Goal: Information Seeking & Learning: Find specific page/section

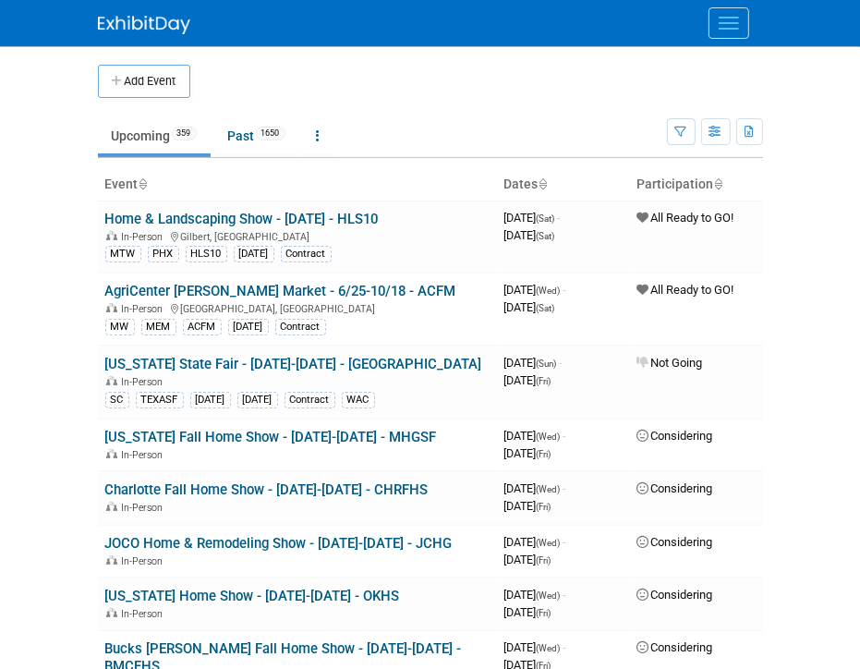
click at [326, 8] on div at bounding box center [430, 23] width 665 height 46
click at [738, 26] on button "Menu" at bounding box center [728, 22] width 41 height 31
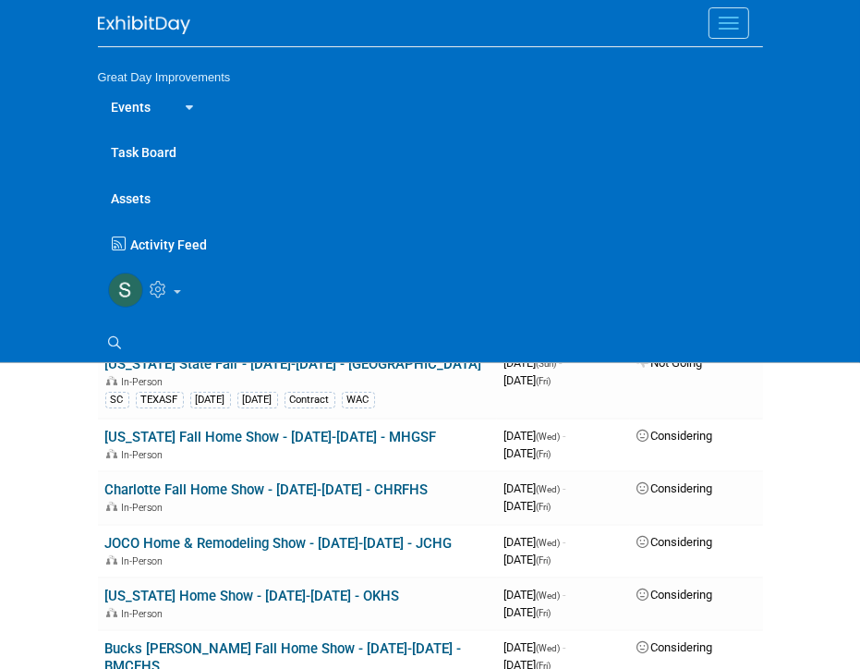
click at [738, 26] on button "Menu" at bounding box center [728, 22] width 41 height 31
click at [120, 341] on icon at bounding box center [115, 342] width 13 height 13
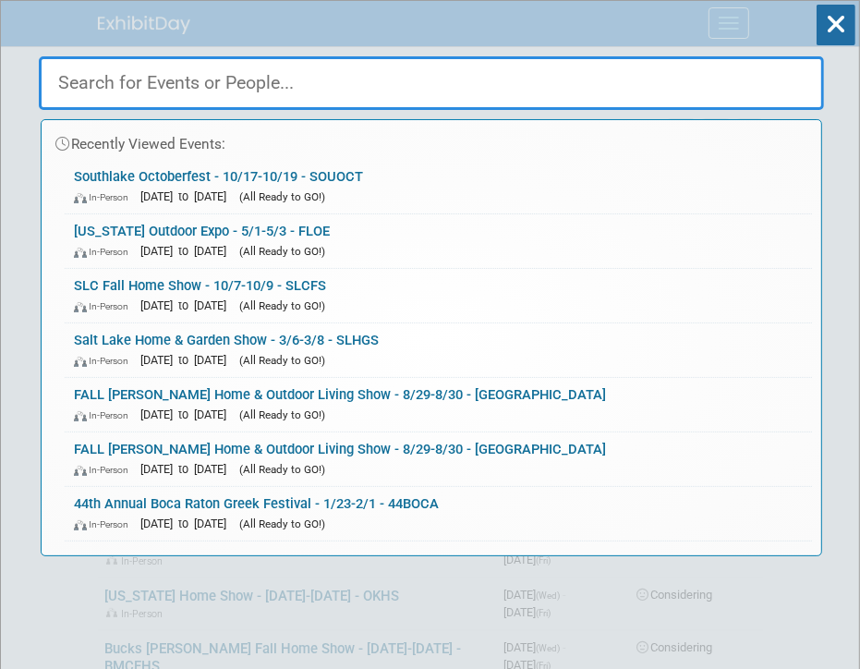
click at [317, 96] on input "text" at bounding box center [431, 83] width 785 height 54
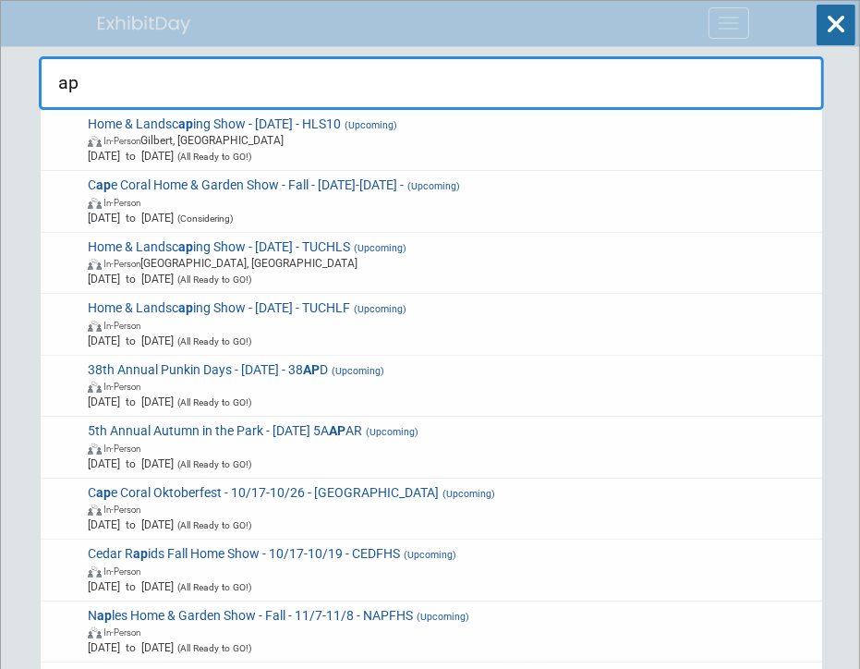
click at [161, 89] on input "ap" at bounding box center [431, 83] width 785 height 54
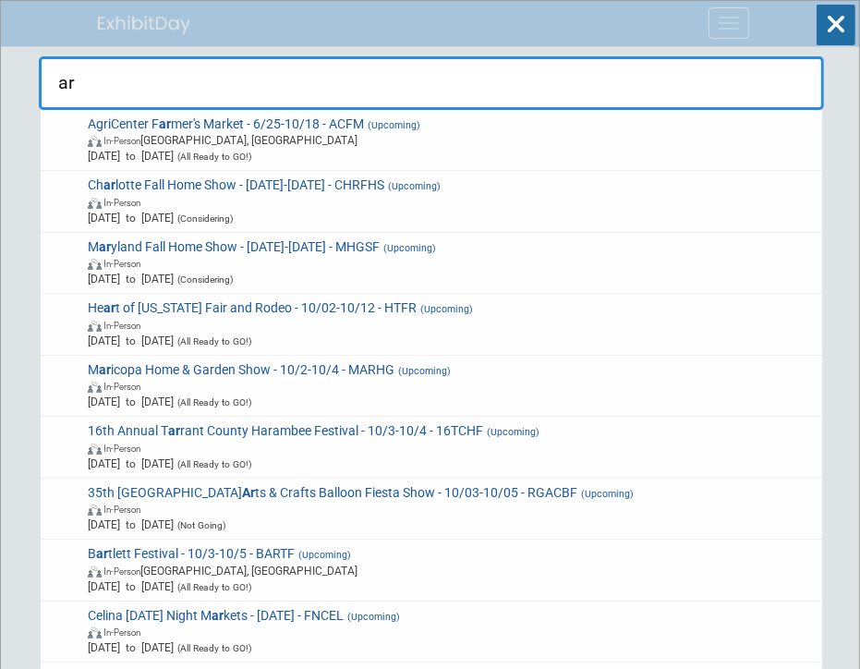
click at [166, 47] on div "ar AgriCenter F ar mer's Market - 6/25-10/18 - ACFM (Upcoming) In-Person Memphi…" at bounding box center [431, 78] width 785 height 63
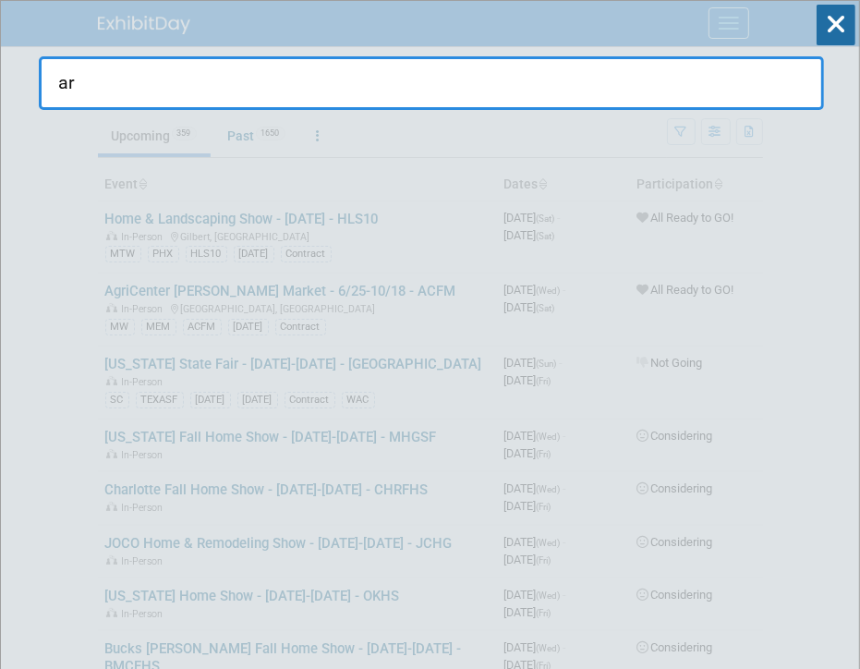
click at [140, 77] on input "ar" at bounding box center [431, 83] width 785 height 54
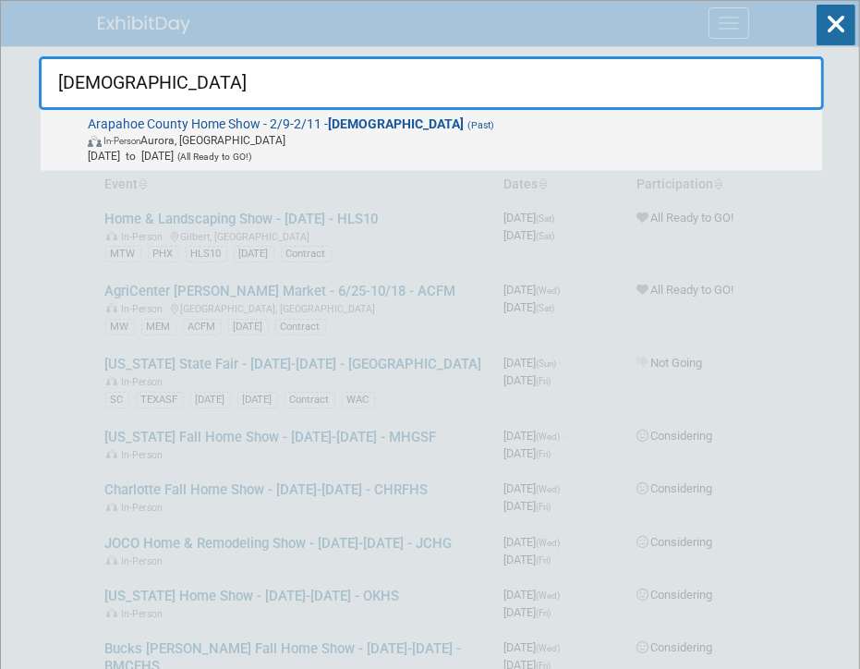
click at [262, 132] on span "In-Person Aurora, CO" at bounding box center [452, 140] width 728 height 16
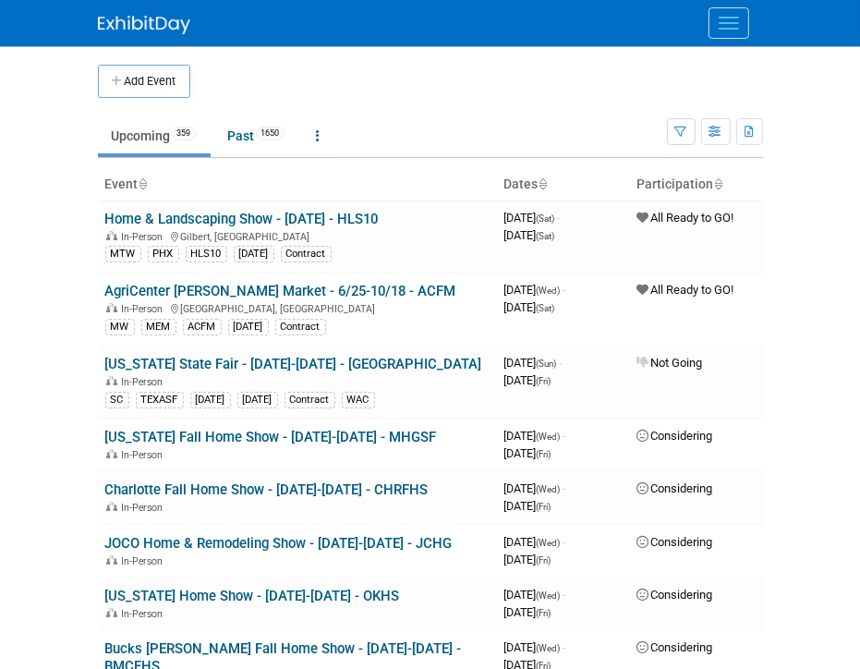
click at [722, 24] on button "Menu" at bounding box center [728, 22] width 41 height 31
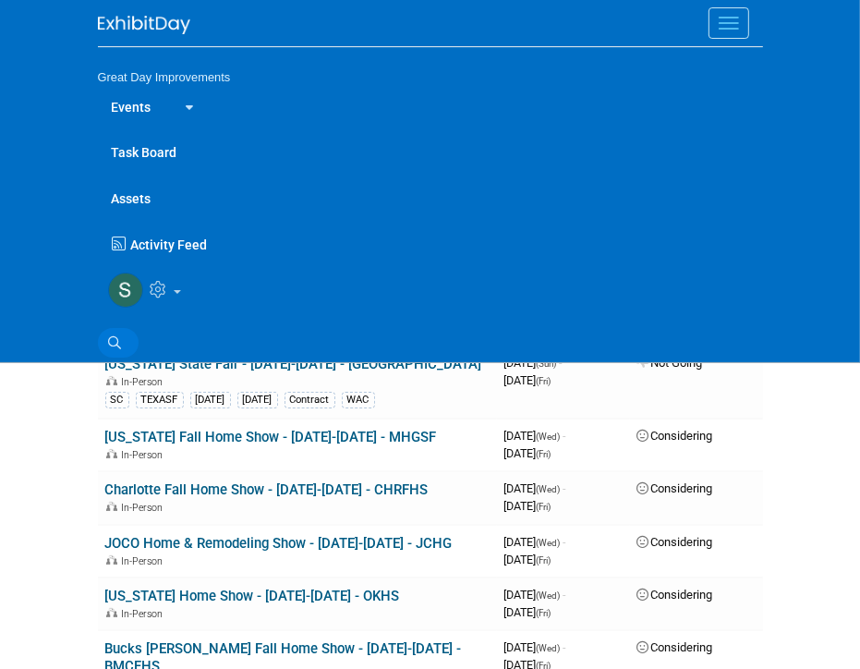
click at [120, 343] on icon at bounding box center [115, 342] width 13 height 13
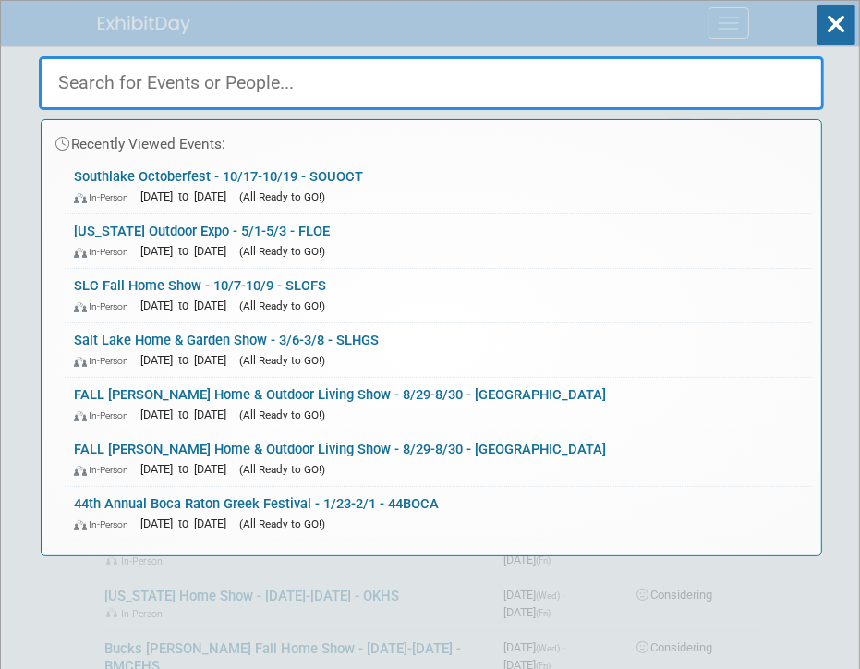
click at [270, 86] on input "text" at bounding box center [431, 83] width 785 height 54
click at [377, 76] on input "text" at bounding box center [431, 83] width 785 height 54
click at [388, 64] on input "text" at bounding box center [431, 83] width 785 height 54
click at [395, 79] on input "text" at bounding box center [431, 83] width 785 height 54
click at [318, 92] on input "text" at bounding box center [431, 83] width 785 height 54
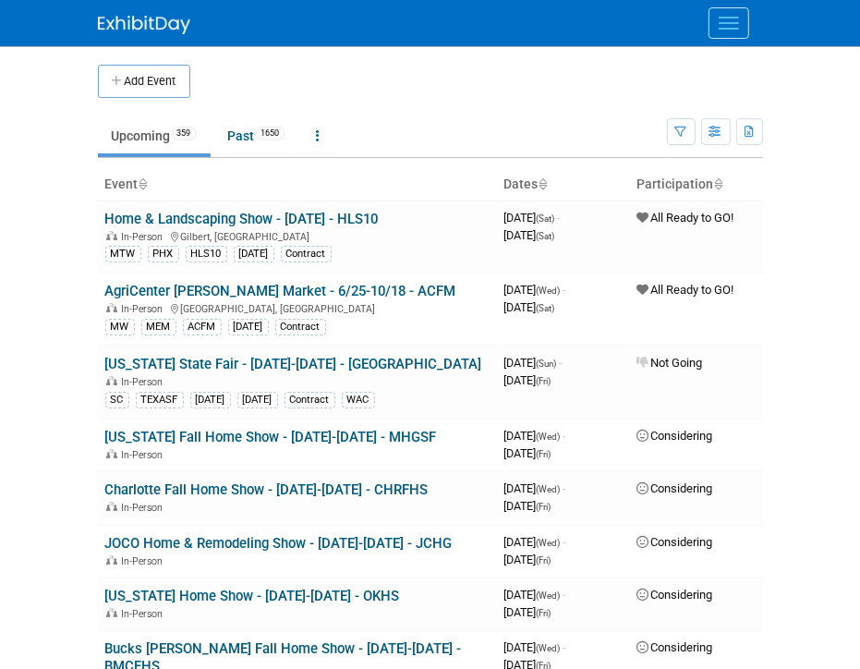
click at [725, 18] on button "Menu" at bounding box center [728, 22] width 41 height 31
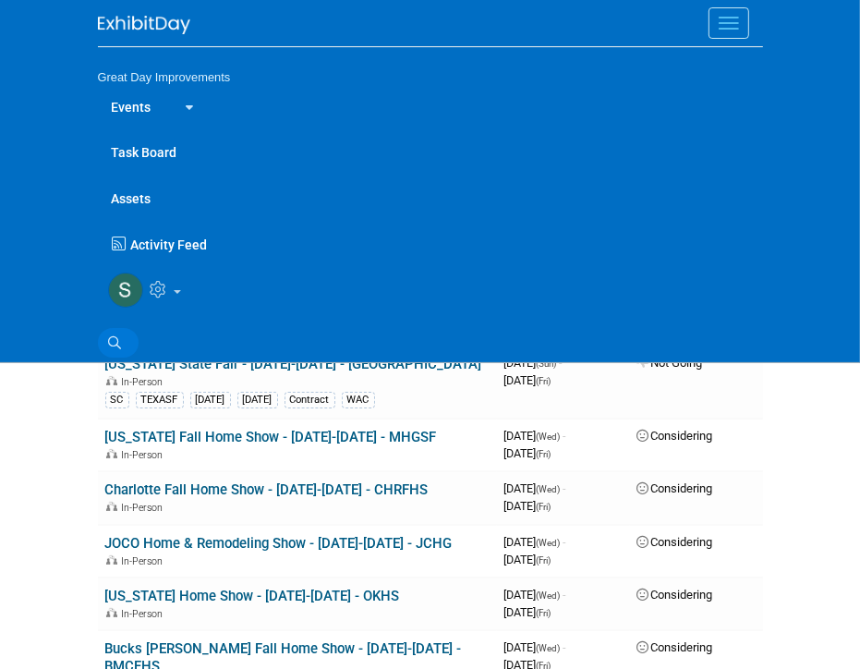
click at [120, 344] on icon at bounding box center [115, 342] width 13 height 13
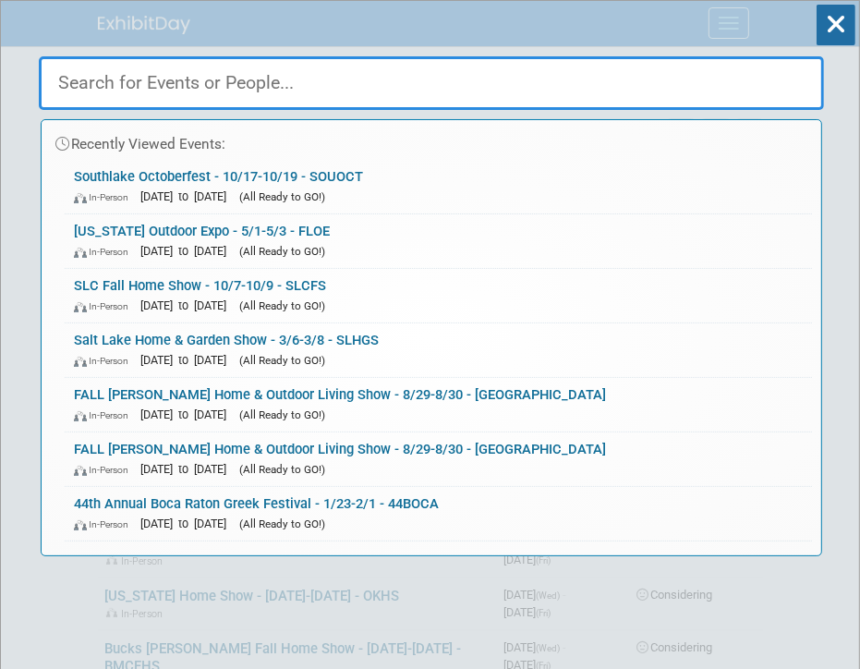
click at [377, 84] on input "text" at bounding box center [431, 83] width 785 height 54
paste input "ARAPHS"
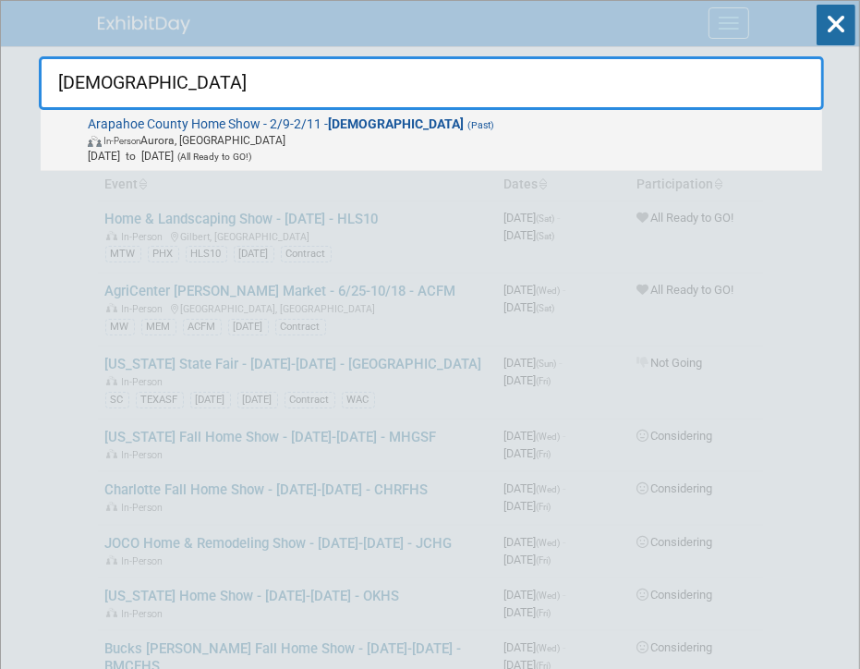
type input "ARAPHS"
click at [563, 124] on span "Arapahoe County Home Show - 2/9-2/11 - ARAPHS (Past) In-Person Aurora, CO Feb 9…" at bounding box center [448, 140] width 733 height 48
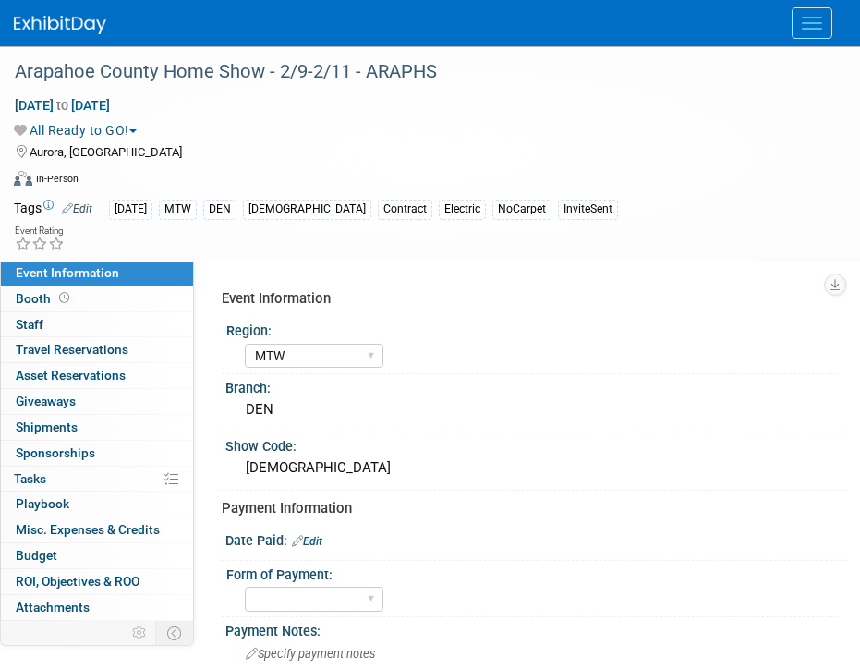
select select "MTW"
click at [815, 31] on button "Menu" at bounding box center [812, 22] width 41 height 31
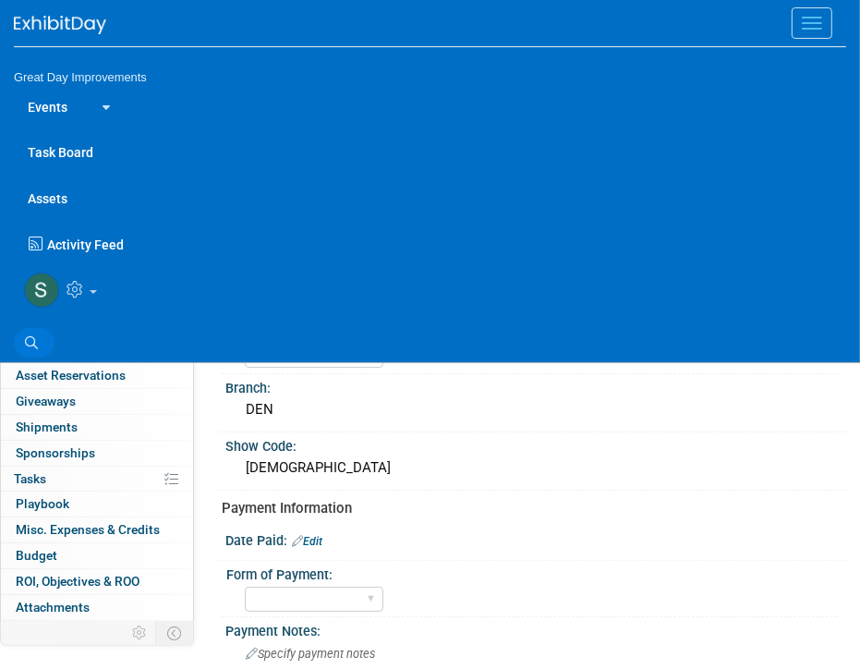
click at [23, 342] on link "Search" at bounding box center [34, 343] width 41 height 30
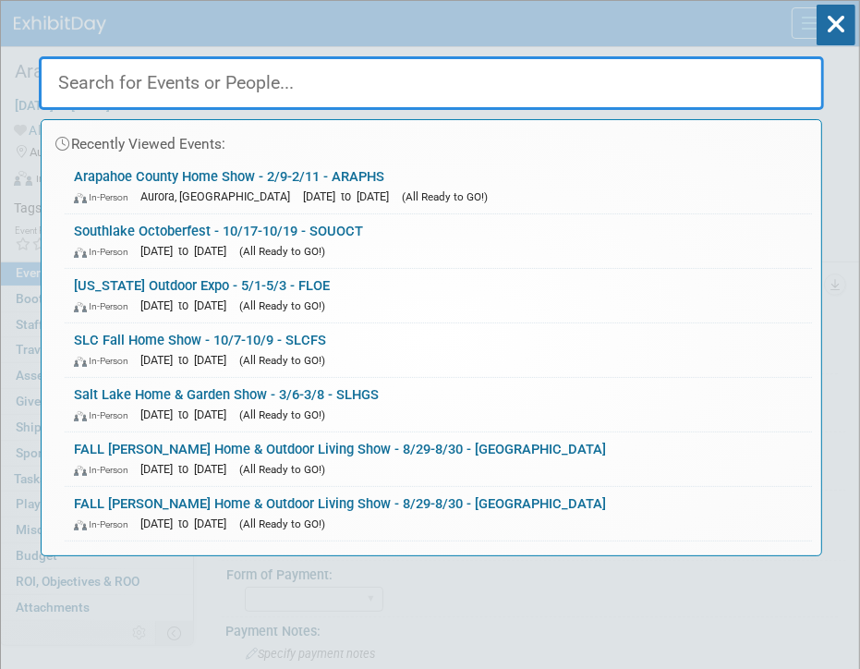
click at [469, 69] on input "text" at bounding box center [431, 83] width 785 height 54
click at [470, 70] on input "text" at bounding box center [431, 83] width 785 height 54
paste input "BLOSSM"
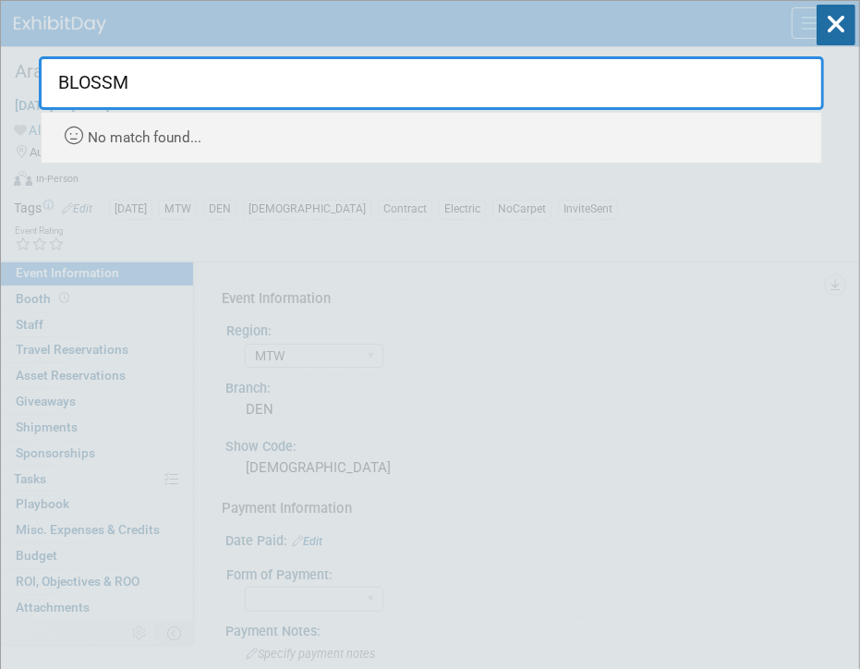
click at [148, 79] on input "BLOSSM" at bounding box center [431, 83] width 785 height 54
paste input "CDBF"
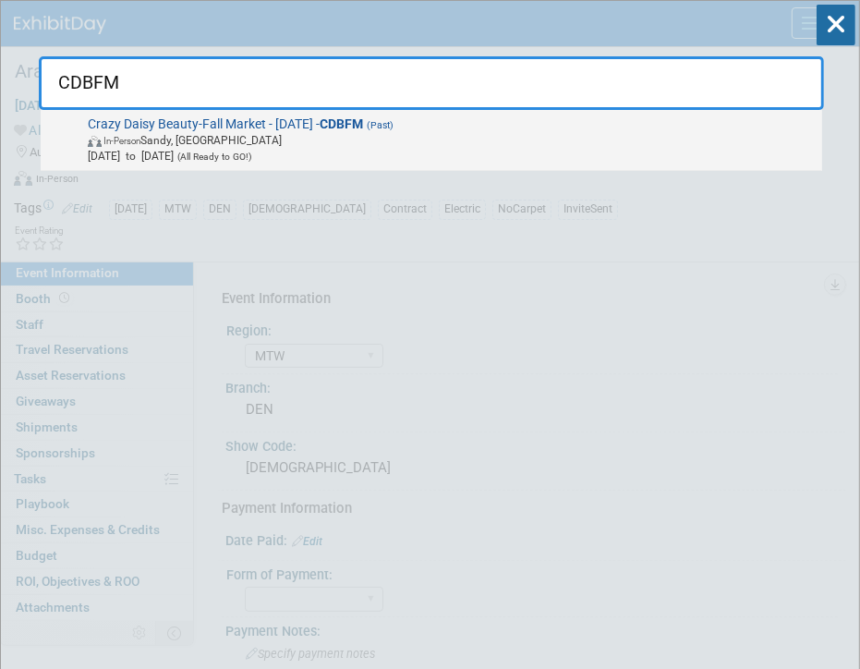
type input "CDBFM"
click at [244, 146] on span "In-Person Sandy, UT" at bounding box center [452, 140] width 728 height 16
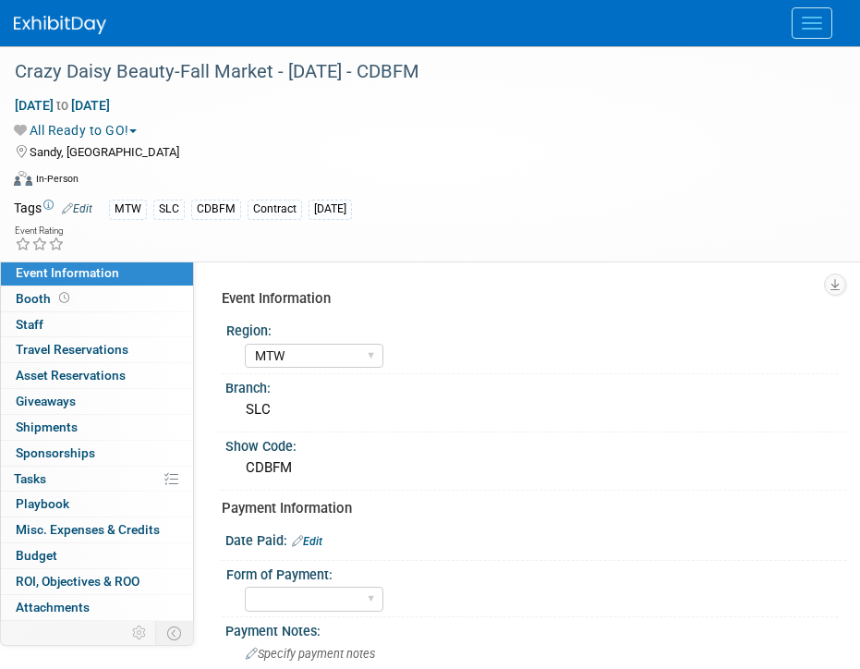
select select "MTW"
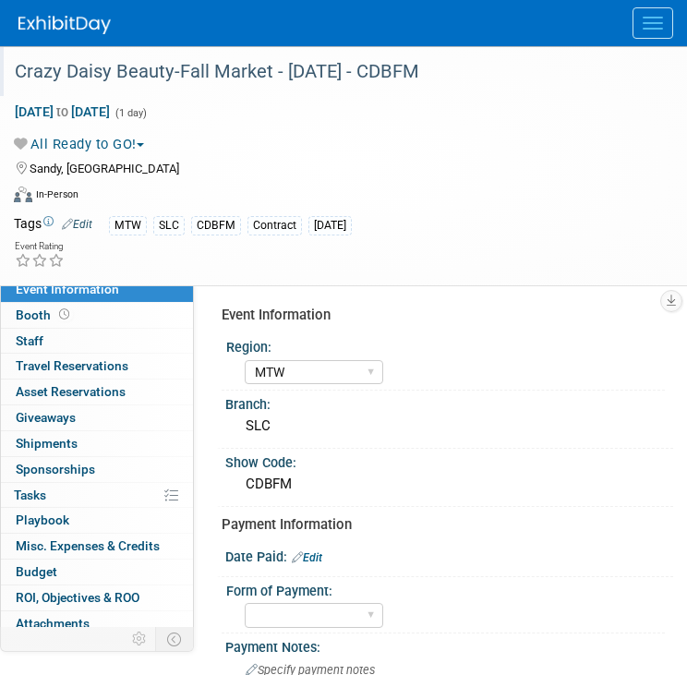
click at [157, 81] on div "Crazy Daisy Beauty-Fall Market - 8/30/25 - CDBFM" at bounding box center [329, 71] width 642 height 33
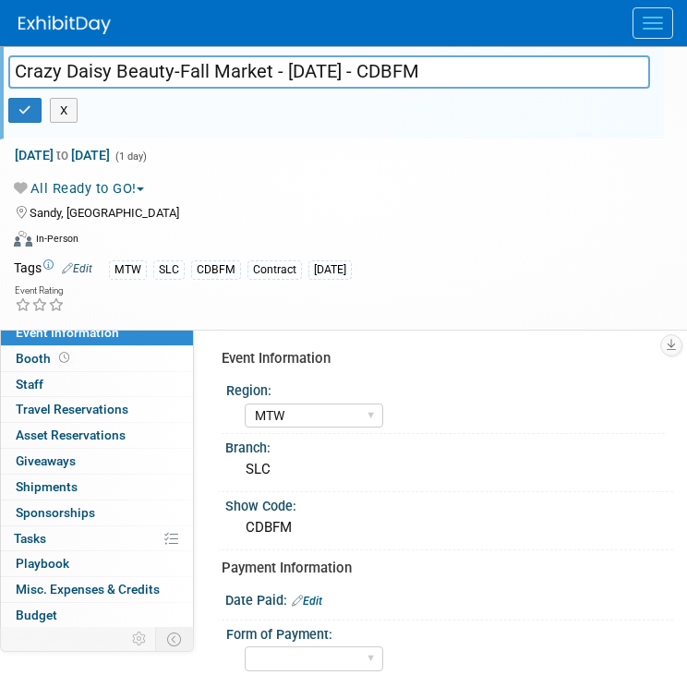
click at [157, 81] on input "Crazy Daisy Beauty-Fall Market - 8/30/25 - CDBFM" at bounding box center [329, 71] width 642 height 32
click at [169, 75] on input "Crazy Daisy Beauty-Fall Market - 8/30/25 - CDBFM" at bounding box center [329, 71] width 642 height 32
drag, startPoint x: 169, startPoint y: 75, endPoint x: -4, endPoint y: 60, distance: 173.4
click at [0, 60] on html "Great Day Improvements Events Add Event Bulk Upload Events Shareable Event Boar…" at bounding box center [343, 337] width 687 height 675
click at [397, 132] on div "Crazy Daisy Beauty-Fall Market - 8/30/25 - CDBFM Crazy Daisy Beauty-Fall Market…" at bounding box center [336, 97] width 656 height 74
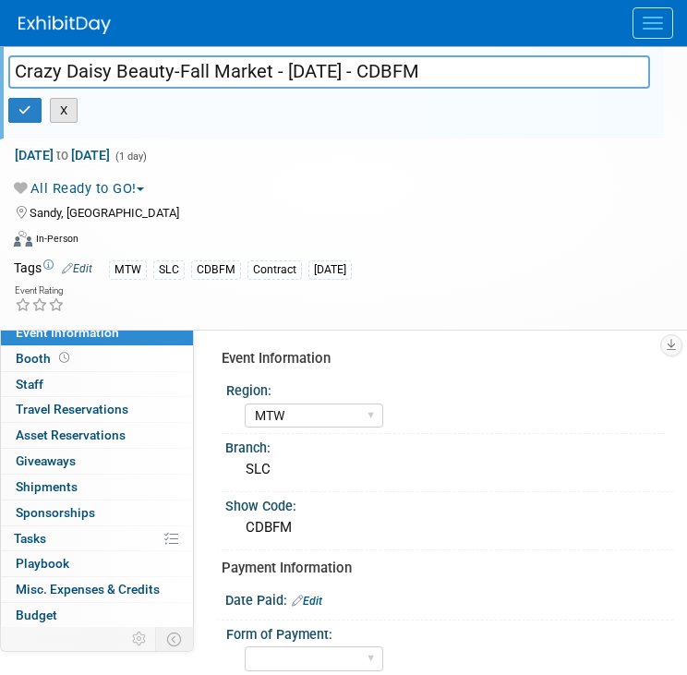
click at [69, 107] on button "X" at bounding box center [64, 111] width 29 height 26
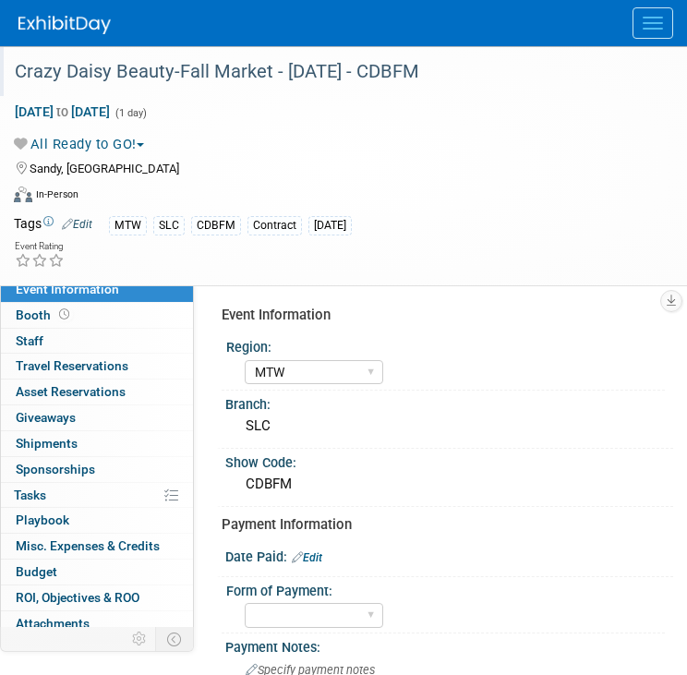
click at [395, 63] on div "Crazy Daisy Beauty-Fall Market - 8/30/25 - CDBFM" at bounding box center [329, 71] width 642 height 33
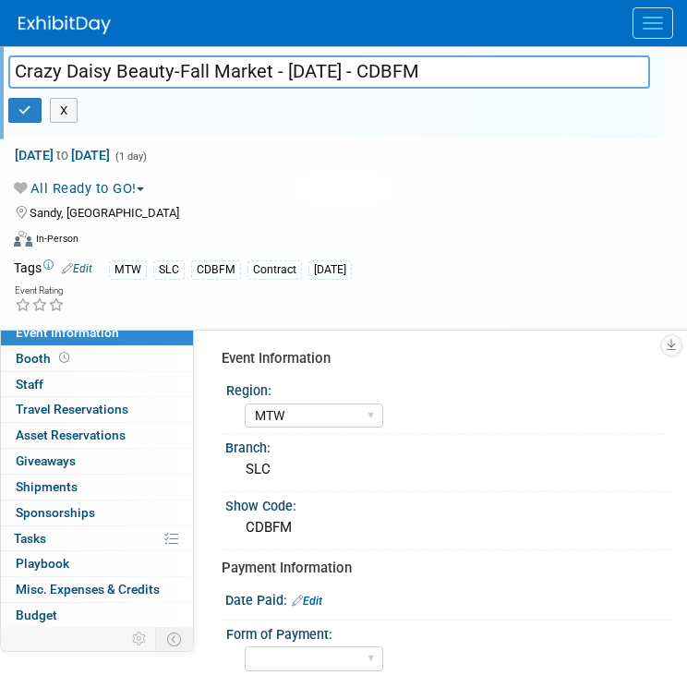
click at [395, 63] on input "Crazy Daisy Beauty-Fall Market - 8/30/25 - CDBFM" at bounding box center [329, 71] width 642 height 32
click at [395, 63] on input "Crazy Daisy Beauty-Fall Market - [DATE] - CDBFM" at bounding box center [329, 71] width 642 height 32
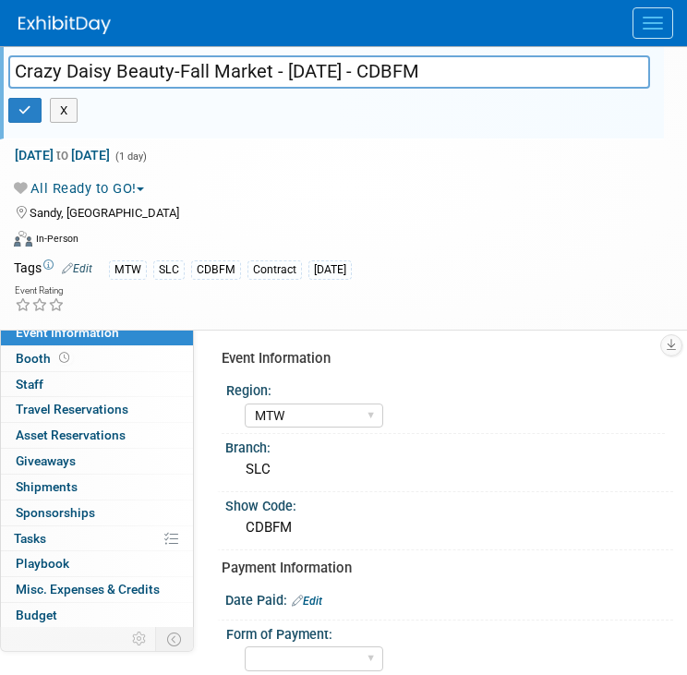
click at [395, 63] on input "Crazy Daisy Beauty-Fall Market - [DATE] - CDBFM" at bounding box center [329, 71] width 642 height 32
drag, startPoint x: 395, startPoint y: 63, endPoint x: 149, endPoint y: 144, distance: 259.7
click at [149, 144] on div "Crazy Daisy Beauty-Fall Market - 8/30/25 - CDBFM Crazy Daisy Beauty-Fall Market…" at bounding box center [343, 188] width 687 height 284
click at [20, 101] on button "button" at bounding box center [24, 111] width 33 height 26
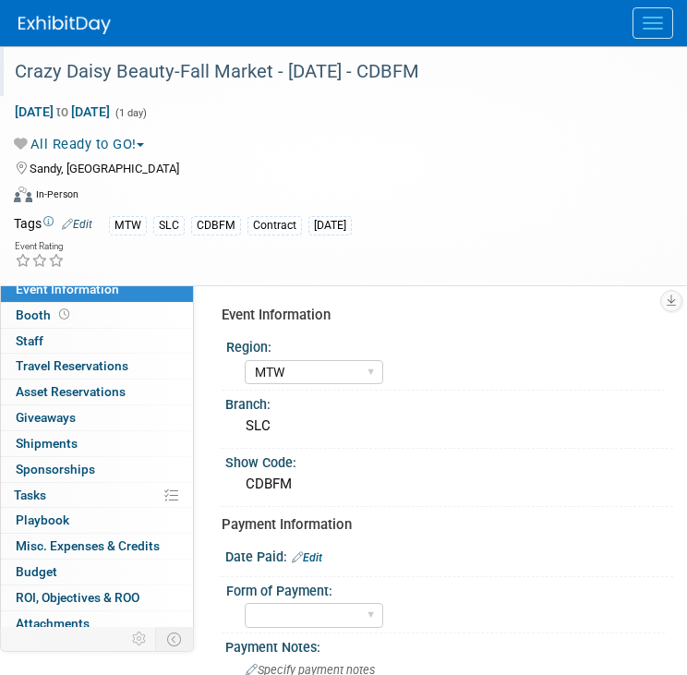
click at [652, 22] on span "Menu" at bounding box center [653, 23] width 20 height 2
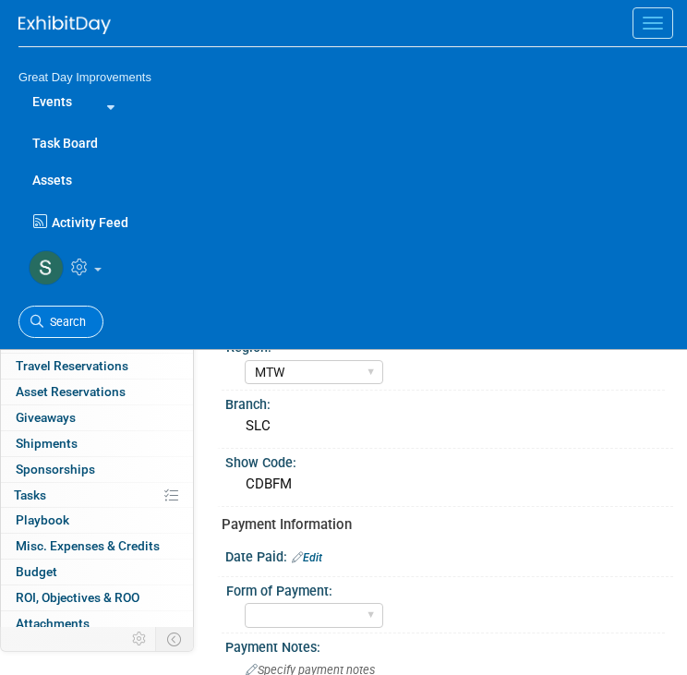
click at [58, 309] on link "Search" at bounding box center [60, 322] width 85 height 32
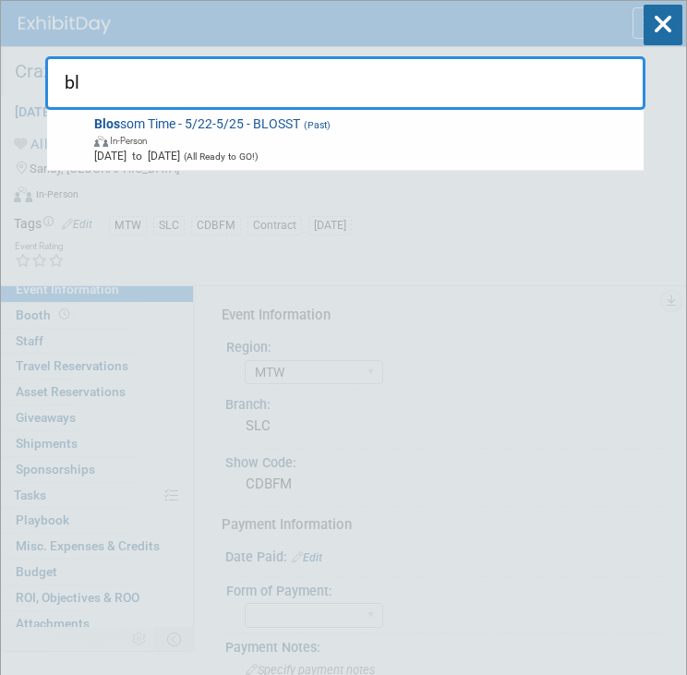
type input "b"
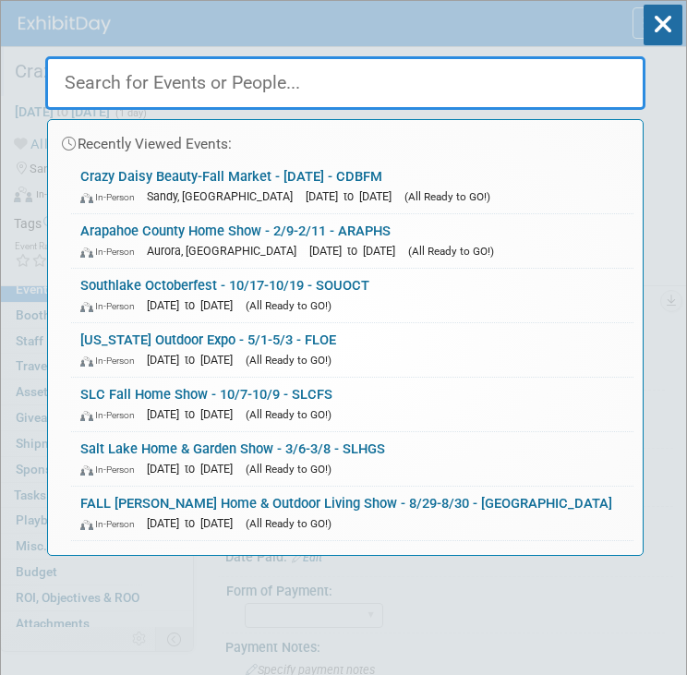
paste input "Blossom Time Balloon Festival"
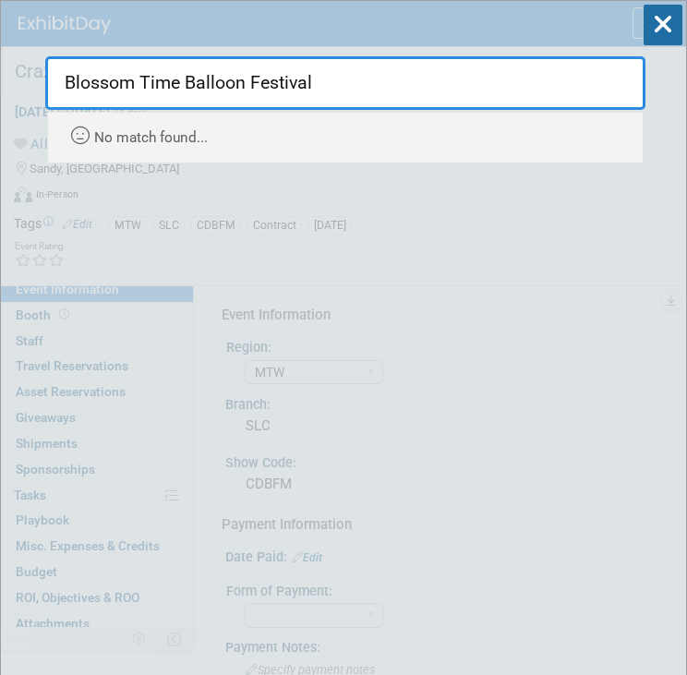
click at [435, 79] on input "Blossom Time Balloon Festival" at bounding box center [345, 83] width 600 height 54
drag, startPoint x: 435, startPoint y: 79, endPoint x: 193, endPoint y: 57, distance: 243.0
click at [193, 57] on input "Blossom Time Balloon Festival" at bounding box center [345, 83] width 600 height 54
paste input "CDBFM"
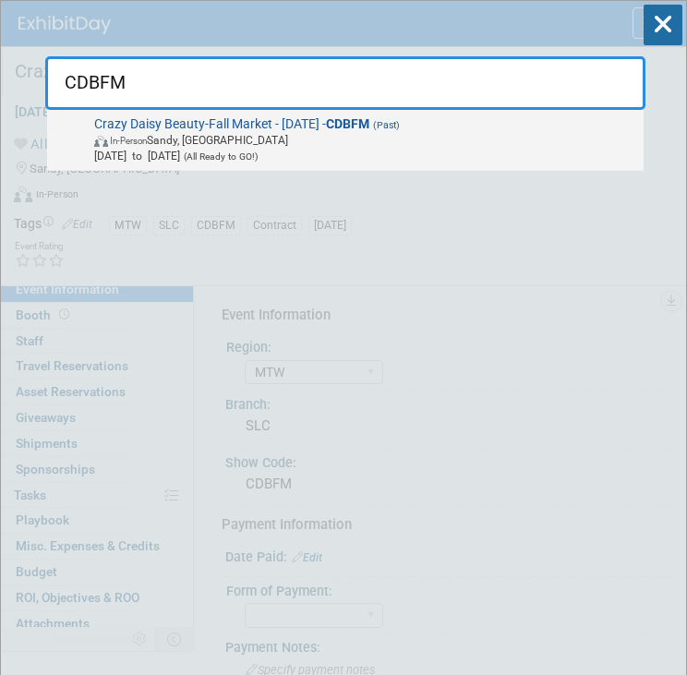
type input "CDBFM"
click at [259, 151] on span "(All Ready to GO!)" at bounding box center [219, 156] width 79 height 10
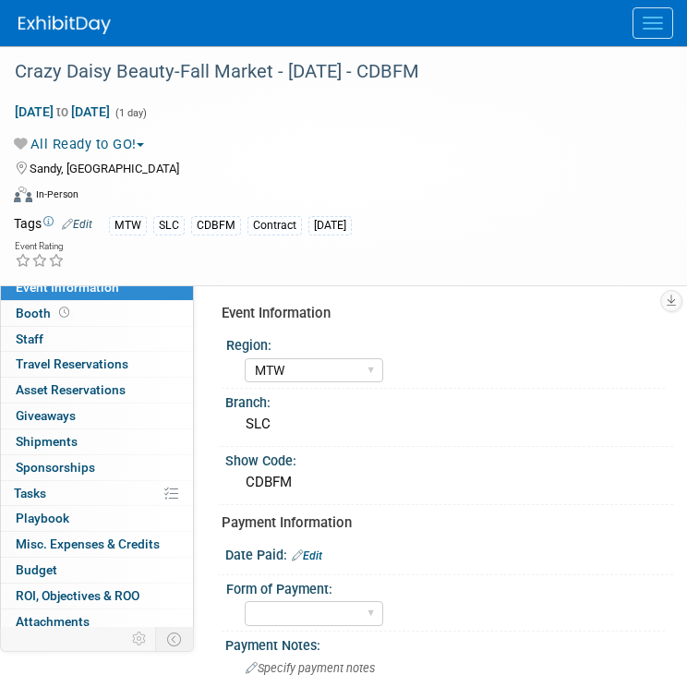
select select "MTW"
click at [657, 19] on button "Menu" at bounding box center [653, 22] width 41 height 31
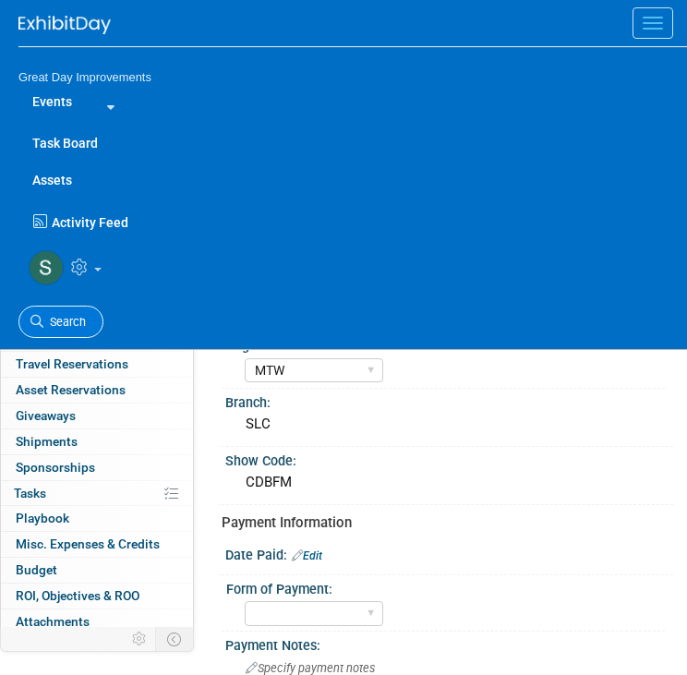
click at [67, 311] on link "Search" at bounding box center [60, 322] width 85 height 32
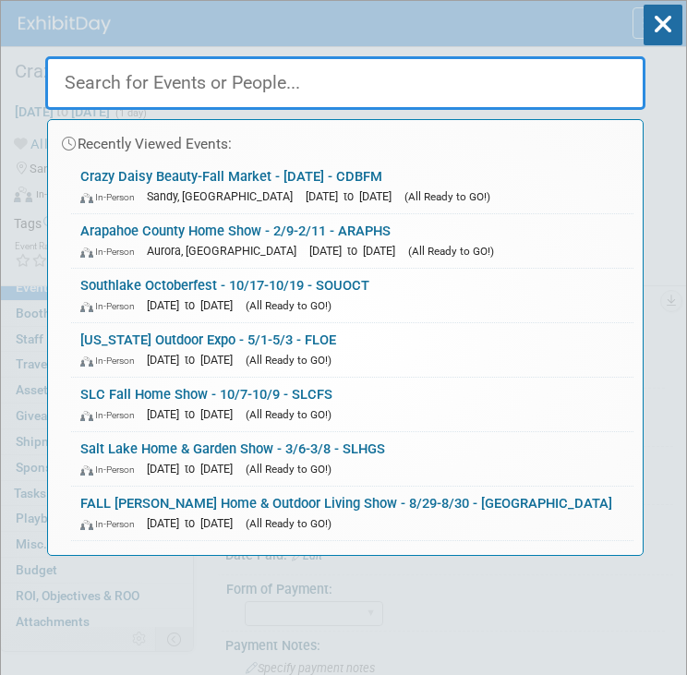
paste input "CHIEX"
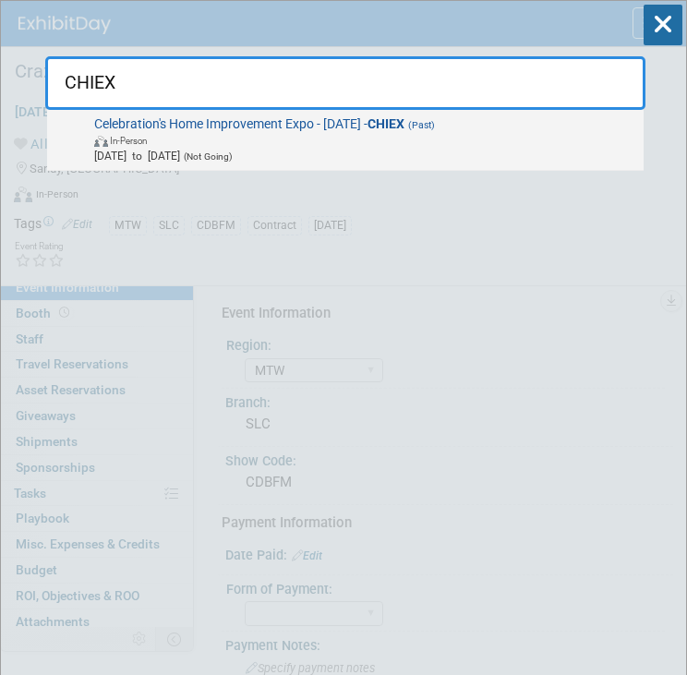
type input "CHIEX"
click at [233, 154] on span "(Not Going)" at bounding box center [206, 156] width 53 height 10
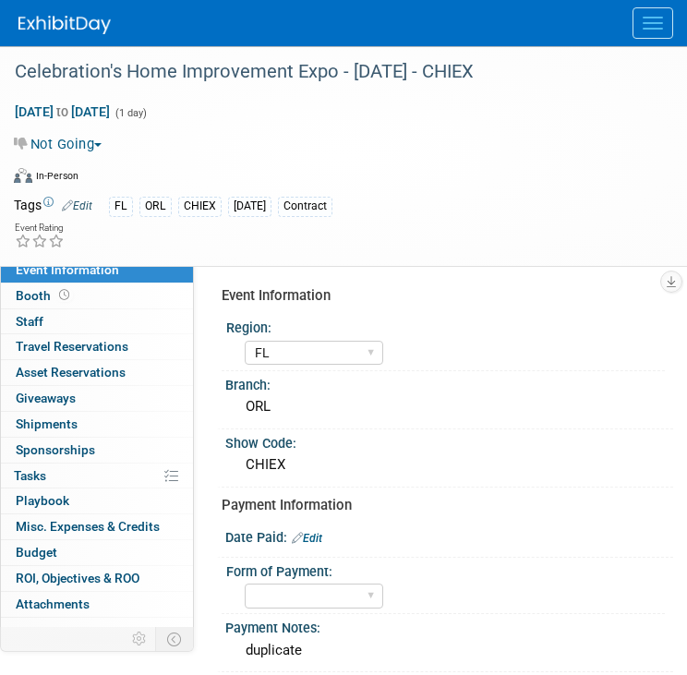
select select "FL"
click at [254, 56] on div "Celebration's Home Improvement Expo - [DATE] - CHIEX" at bounding box center [329, 71] width 642 height 33
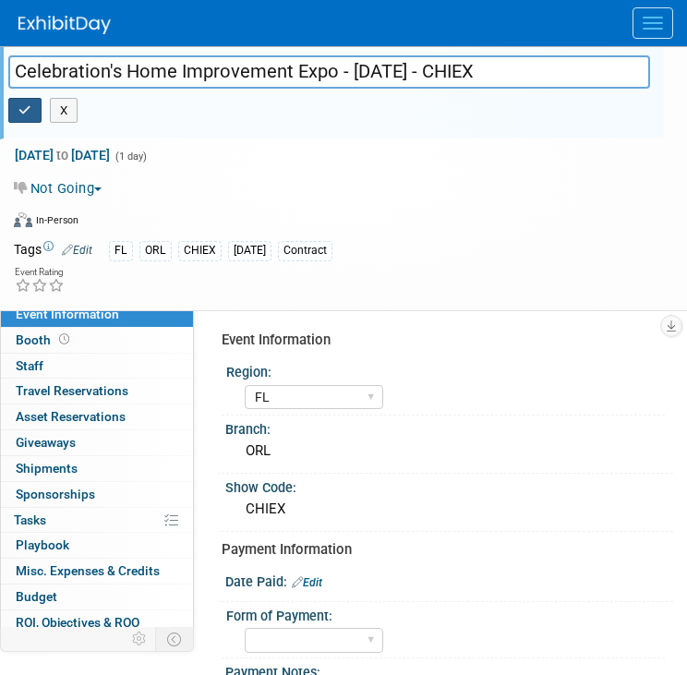
drag, startPoint x: 330, startPoint y: 67, endPoint x: 17, endPoint y: 102, distance: 315.0
click at [17, 102] on div "Celebration's Home Improvement Expo - [DATE] - CHIEX X" at bounding box center [329, 96] width 670 height 72
click at [63, 100] on button "X" at bounding box center [64, 111] width 29 height 26
